Goal: Information Seeking & Learning: Learn about a topic

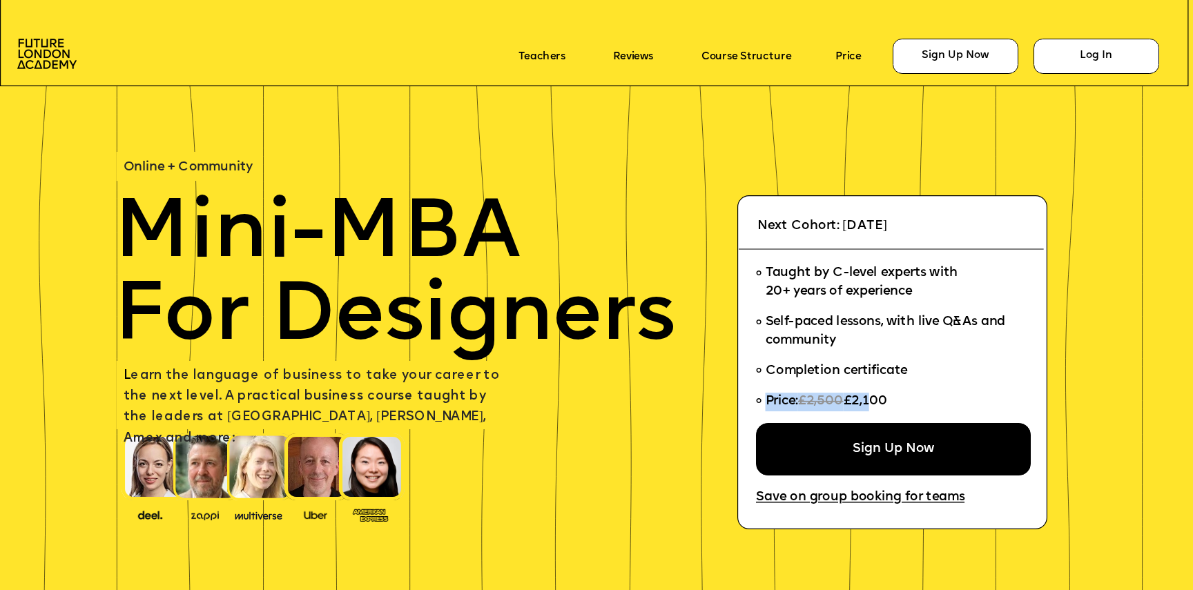
drag, startPoint x: 904, startPoint y: 398, endPoint x: 870, endPoint y: 400, distance: 33.2
click at [870, 400] on li "Price: £2,500 £2,100" at bounding box center [887, 405] width 263 height 36
click at [870, 400] on span "£2,100" at bounding box center [866, 402] width 44 height 13
drag, startPoint x: 853, startPoint y: 400, endPoint x: 915, endPoint y: 400, distance: 61.4
click at [915, 400] on li "Price: £2,500 £2,100" at bounding box center [887, 405] width 263 height 36
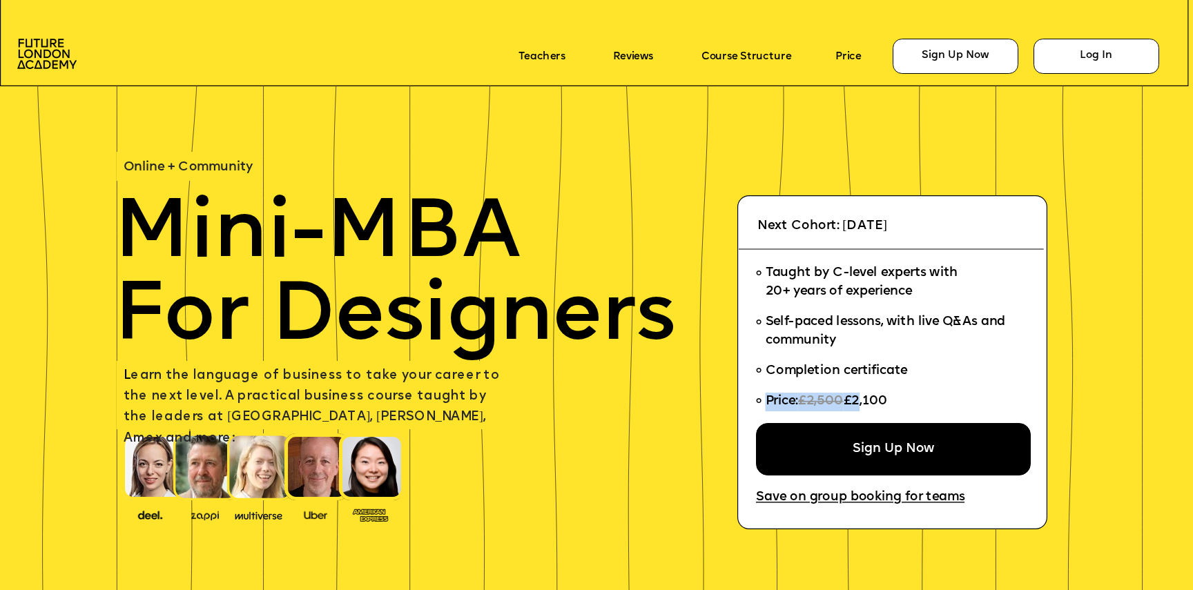
drag, startPoint x: 915, startPoint y: 400, endPoint x: 861, endPoint y: 400, distance: 53.8
click at [861, 400] on li "Price: £2,500 £2,100" at bounding box center [887, 405] width 263 height 36
click at [861, 400] on span "£2,100" at bounding box center [866, 402] width 44 height 13
